Goal: Check status: Check status

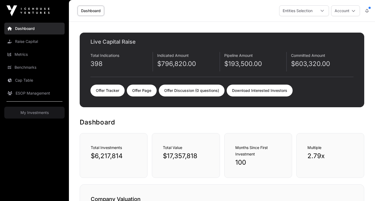
click at [27, 30] on link "Dashboard" at bounding box center [34, 29] width 60 height 12
click at [12, 10] on img at bounding box center [27, 10] width 43 height 11
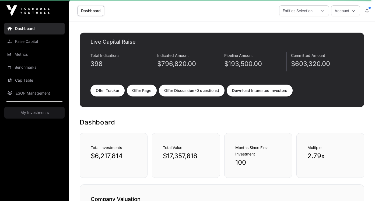
click at [99, 11] on link "Dashboard" at bounding box center [91, 11] width 27 height 10
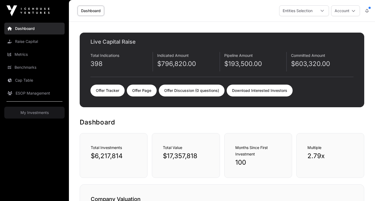
click at [32, 11] on img at bounding box center [27, 10] width 43 height 11
click at [27, 29] on link "Dashboard" at bounding box center [34, 29] width 60 height 12
click at [91, 6] on link "Dashboard" at bounding box center [91, 11] width 27 height 10
click at [91, 8] on link "Dashboard" at bounding box center [91, 11] width 27 height 10
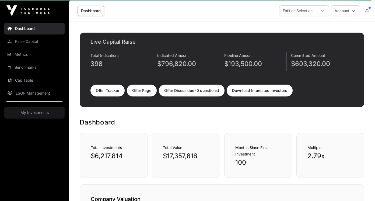
click at [25, 29] on link "Dashboard" at bounding box center [34, 29] width 60 height 12
click at [11, 11] on img at bounding box center [27, 10] width 43 height 11
click at [116, 92] on link "Offer Tracker" at bounding box center [107, 91] width 34 height 12
click at [257, 88] on link "Download Interested Investors" at bounding box center [260, 91] width 66 height 12
